Goal: Find specific page/section: Find specific page/section

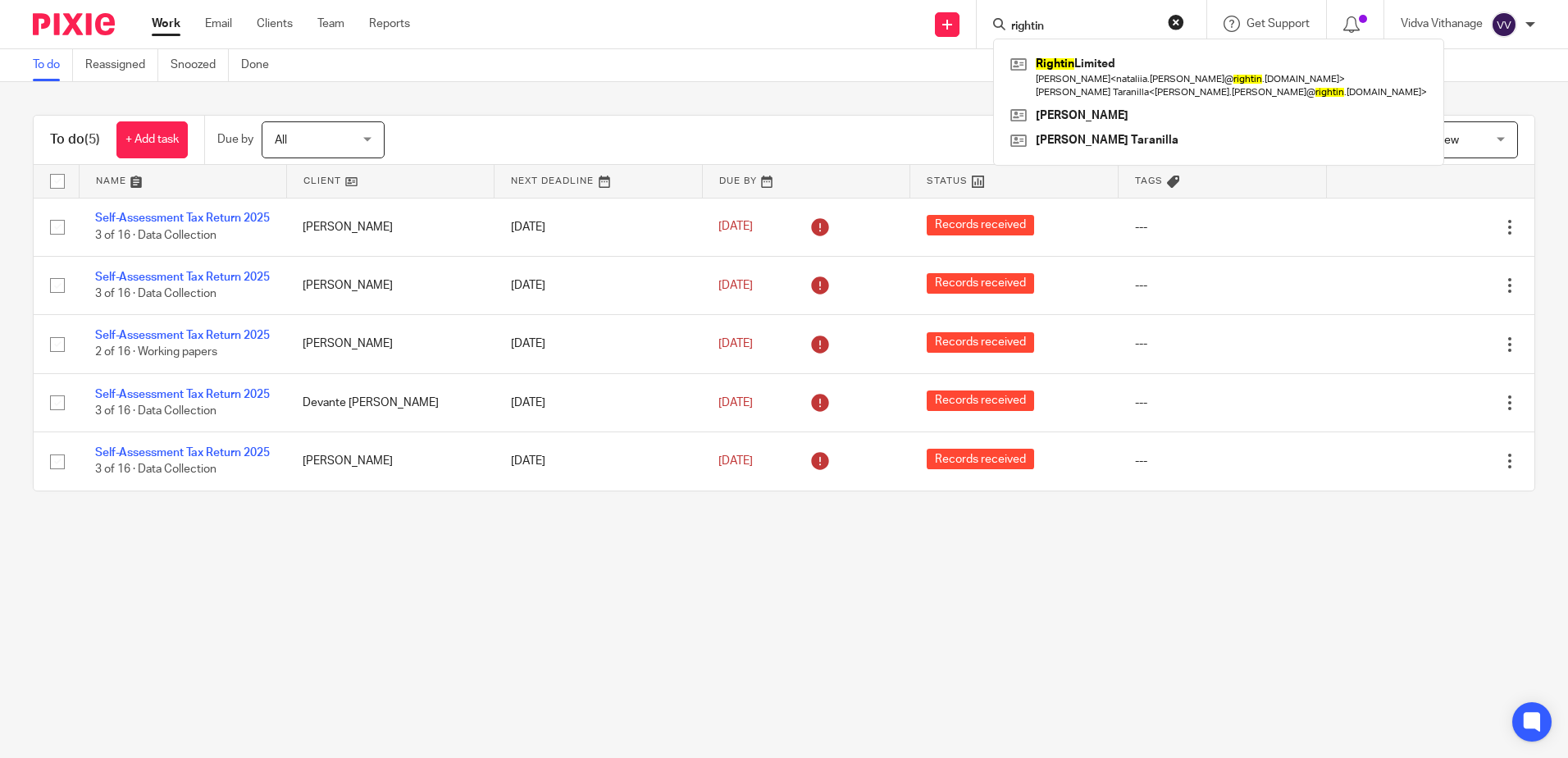
click at [1085, 23] on input "rightin" at bounding box center [1083, 28] width 148 height 15
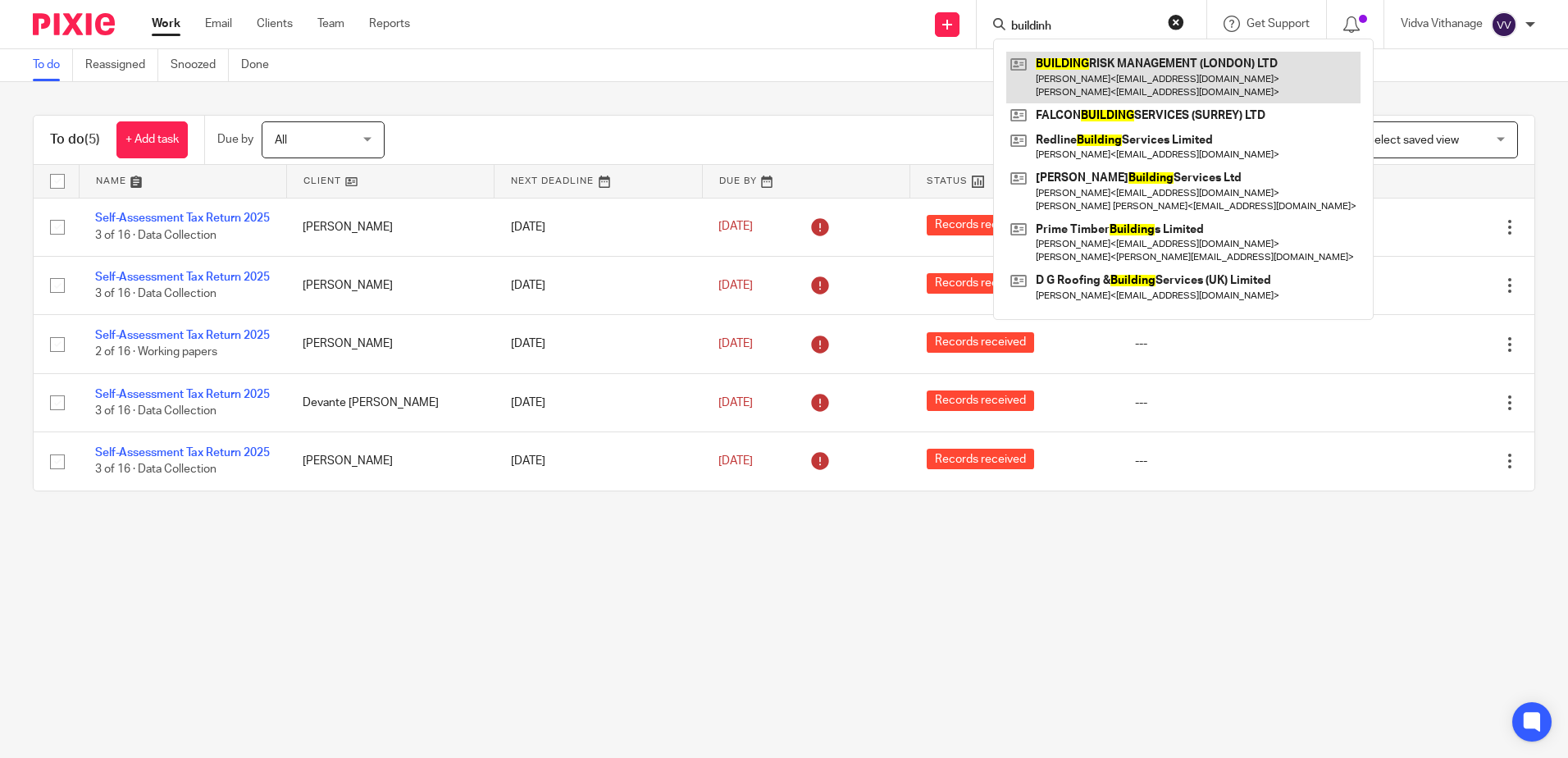
type input "buildinh"
click at [1134, 95] on link at bounding box center [1183, 77] width 354 height 51
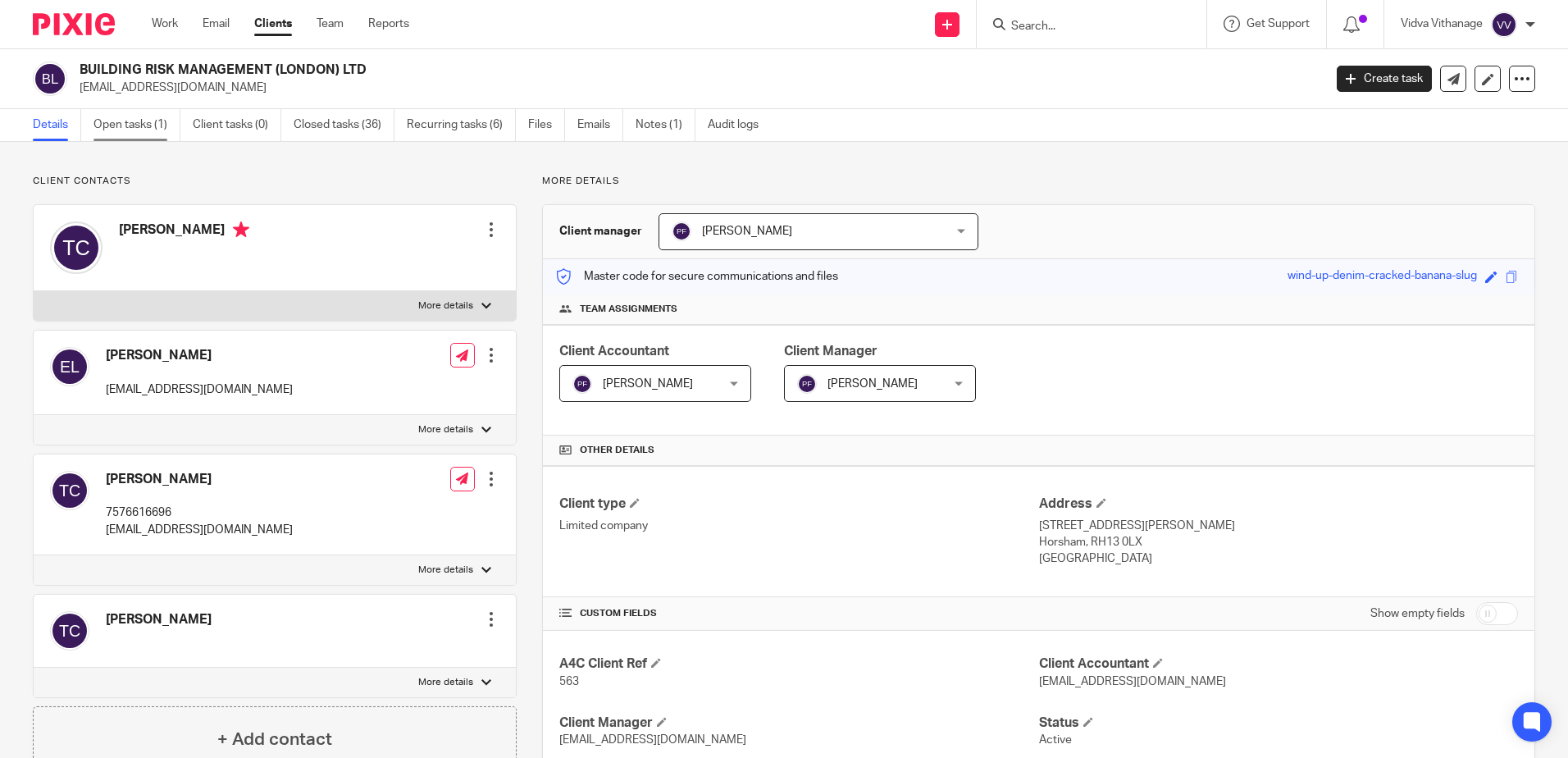
click at [130, 126] on link "Open tasks (1)" at bounding box center [137, 125] width 87 height 32
